Goal: Task Accomplishment & Management: Manage account settings

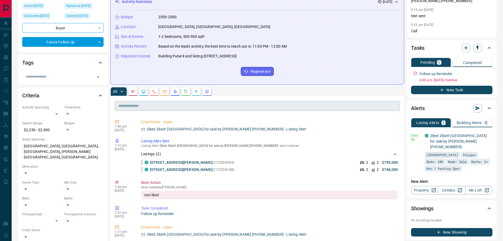
scroll to position [106, 0]
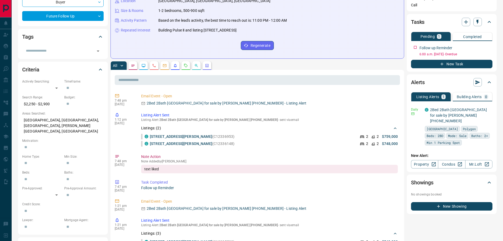
click at [132, 64] on icon "Notes" at bounding box center [133, 65] width 4 height 4
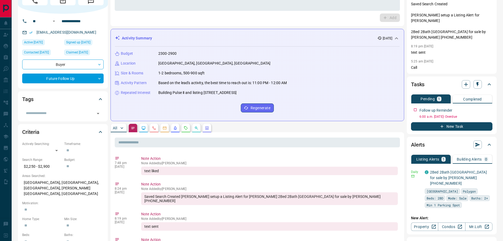
scroll to position [0, 0]
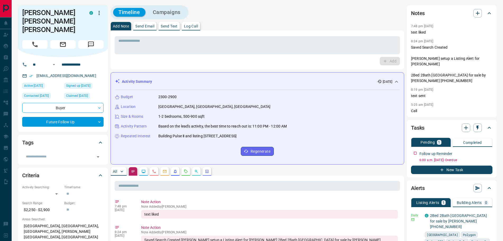
click at [198, 28] on button "Log Call" at bounding box center [191, 26] width 18 height 8
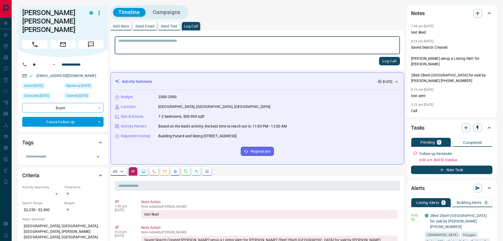
click at [387, 59] on button "Log Call" at bounding box center [389, 61] width 21 height 8
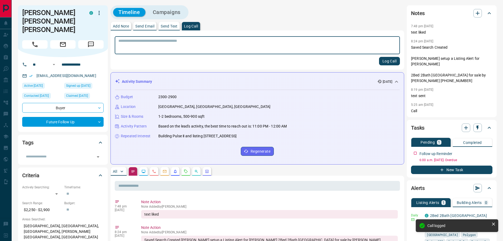
click at [120, 27] on p "Add Note" at bounding box center [121, 26] width 16 height 4
click at [128, 42] on textarea at bounding box center [257, 45] width 278 height 13
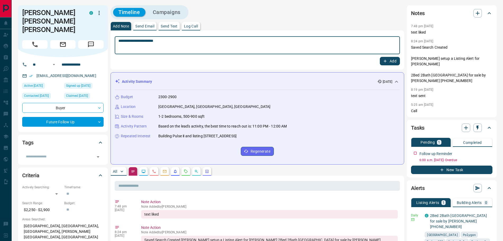
type textarea "**********"
click at [384, 61] on icon "button" at bounding box center [385, 61] width 5 height 5
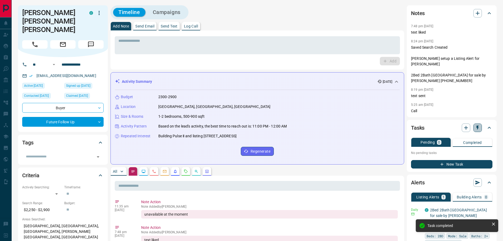
click at [476, 129] on icon "button" at bounding box center [477, 127] width 5 height 5
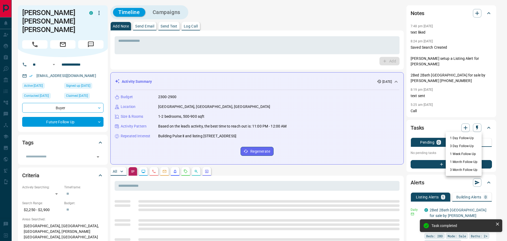
click at [455, 138] on li "1 Day Follow-Up" at bounding box center [464, 138] width 36 height 8
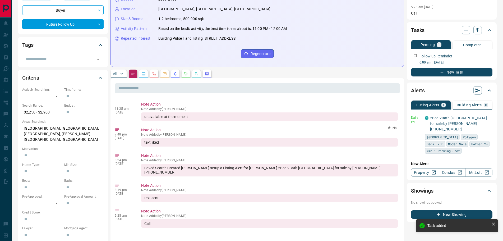
scroll to position [26, 0]
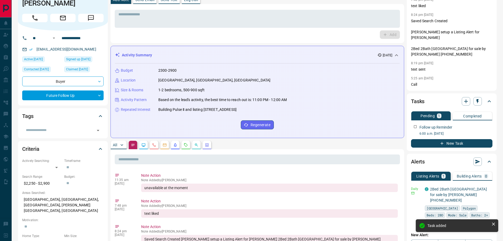
click at [115, 145] on p "All" at bounding box center [115, 145] width 4 height 4
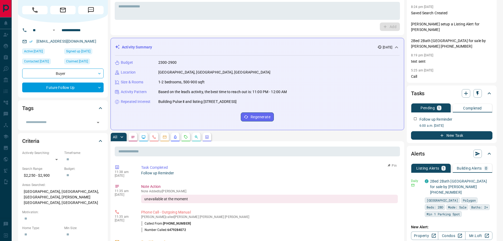
scroll to position [0, 0]
